Goal: Find specific page/section: Find specific page/section

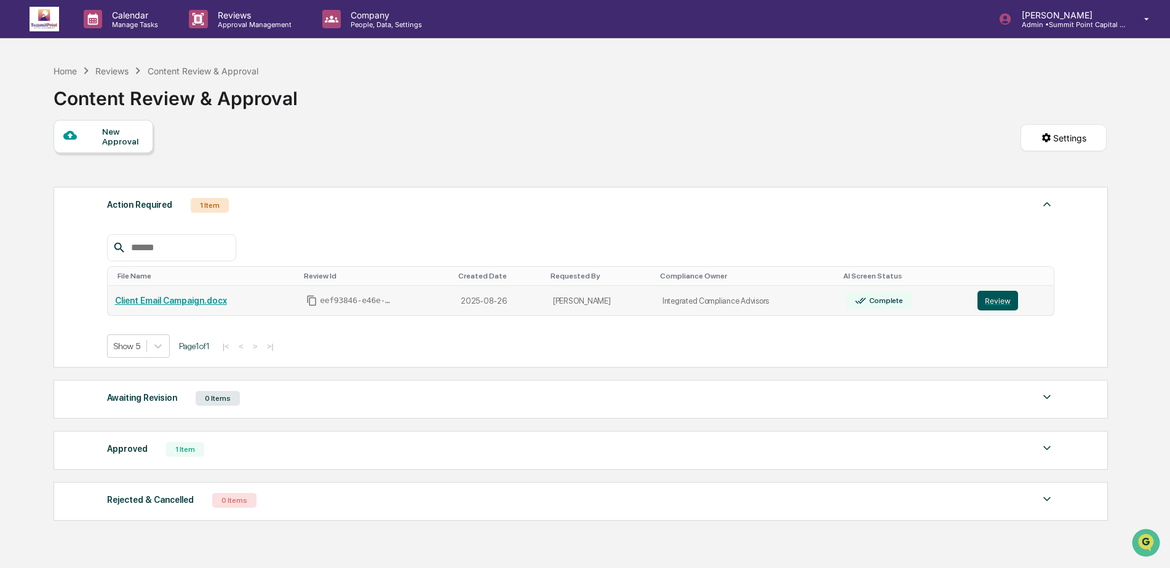
click at [992, 300] on button "Review" at bounding box center [997, 301] width 41 height 20
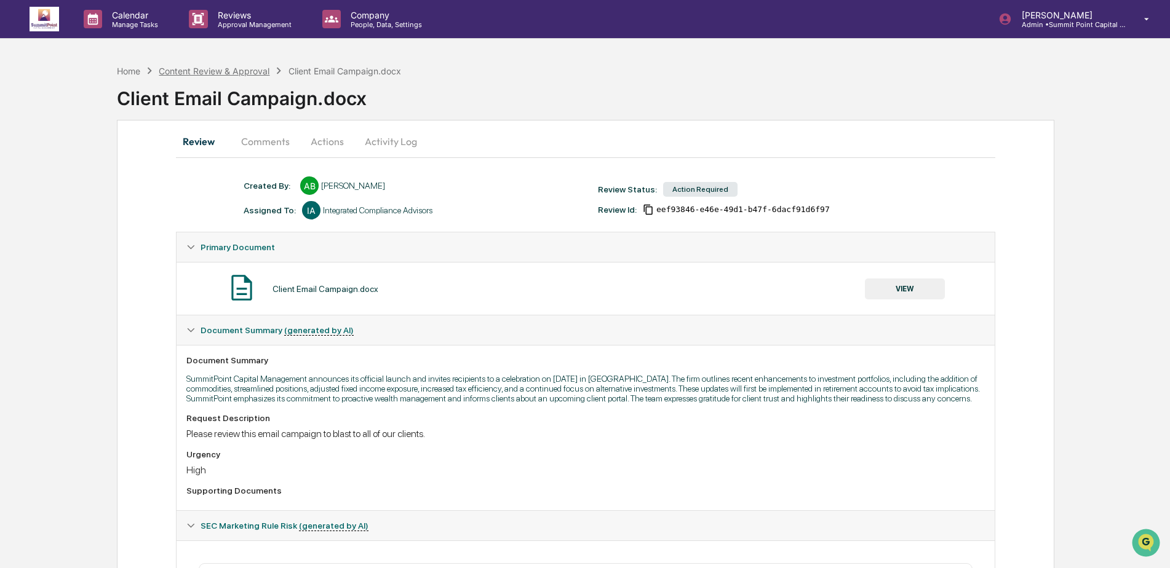
click at [231, 73] on div "Content Review & Approval" at bounding box center [214, 71] width 111 height 10
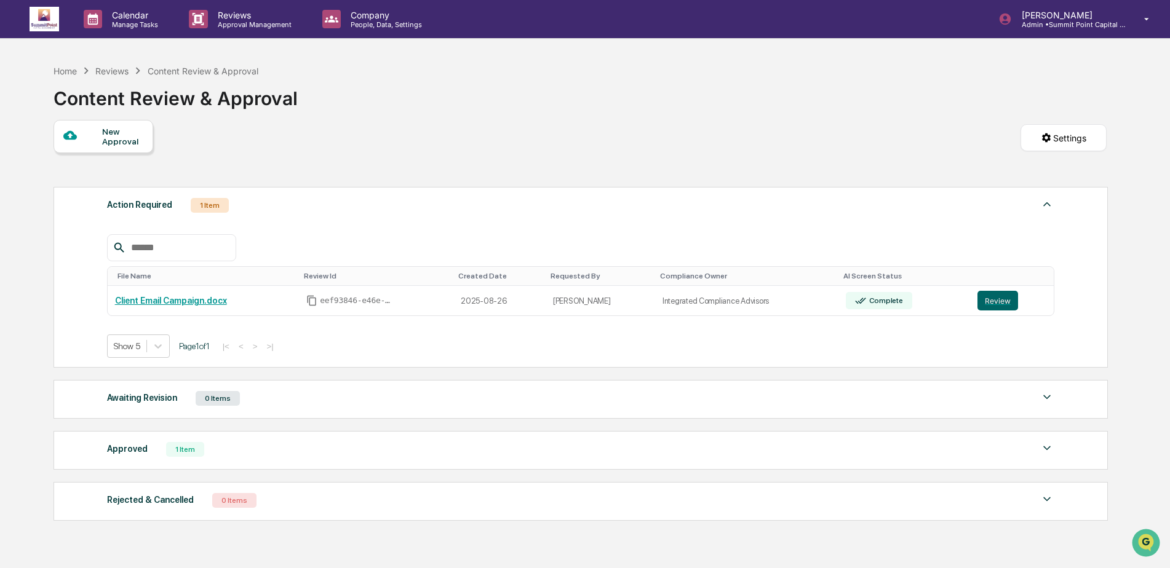
click at [585, 113] on div "Home Reviews Content Review & Approval Content Review & Approval" at bounding box center [580, 88] width 1053 height 61
